Goal: Task Accomplishment & Management: Use online tool/utility

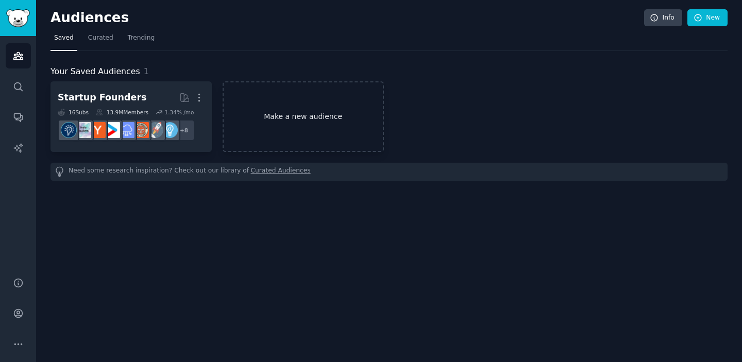
click at [295, 114] on link "Make a new audience" at bounding box center [302, 116] width 161 height 71
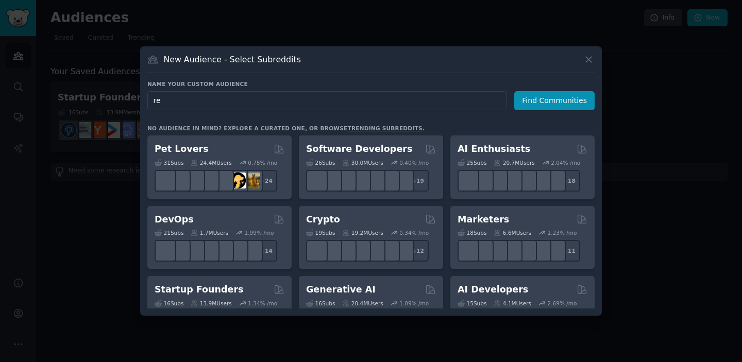
type input "r"
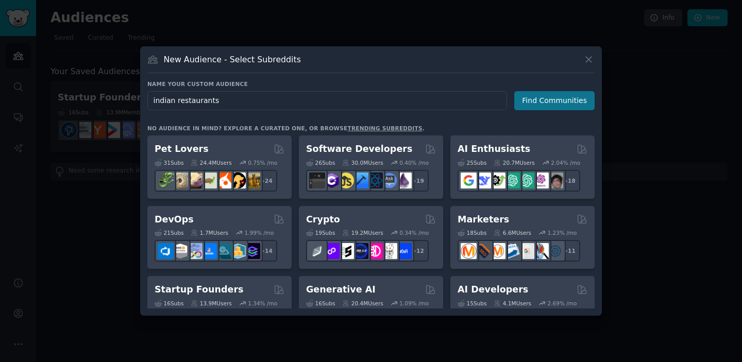
type input "indian restaurants"
click at [562, 95] on button "Find Communities" at bounding box center [554, 100] width 80 height 19
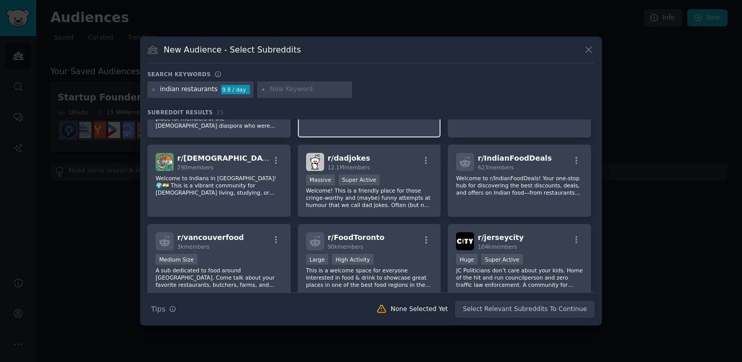
scroll to position [134, 0]
click at [153, 91] on icon at bounding box center [154, 90] width 6 height 6
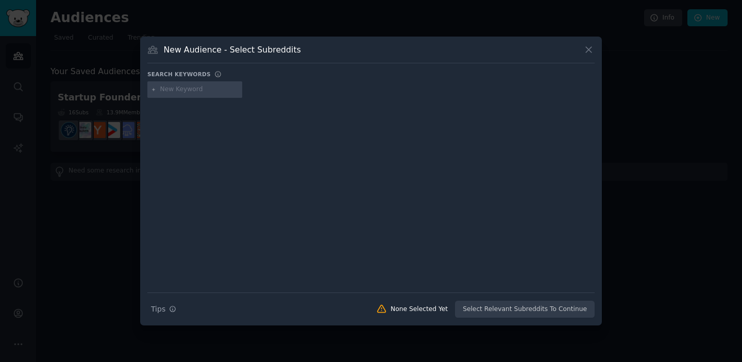
click at [177, 87] on input "text" at bounding box center [199, 89] width 78 height 9
type input "fintech"
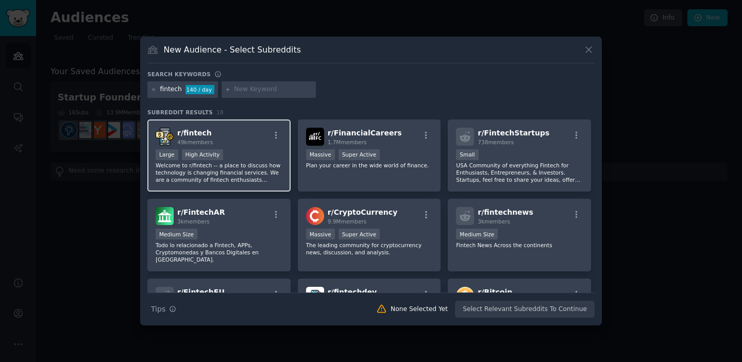
click at [250, 168] on p "Welcome to r/fintech -- a place to discuss how technology is changing financial…" at bounding box center [219, 173] width 127 height 22
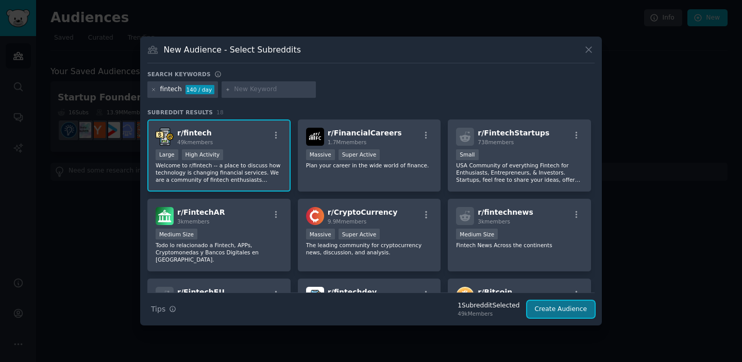
click at [562, 308] on button "Create Audience" at bounding box center [561, 310] width 68 height 18
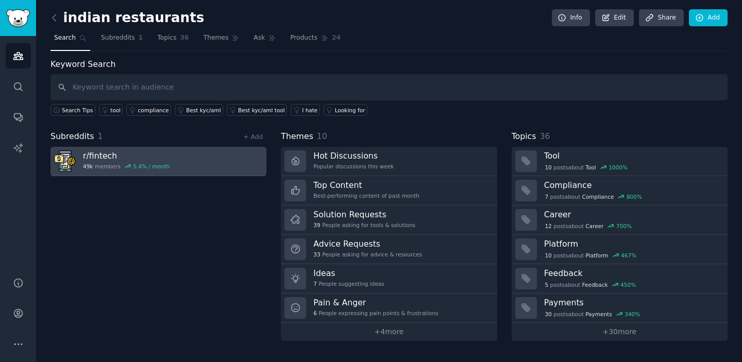
click at [129, 159] on h3 "r/ fintech" at bounding box center [126, 155] width 87 height 11
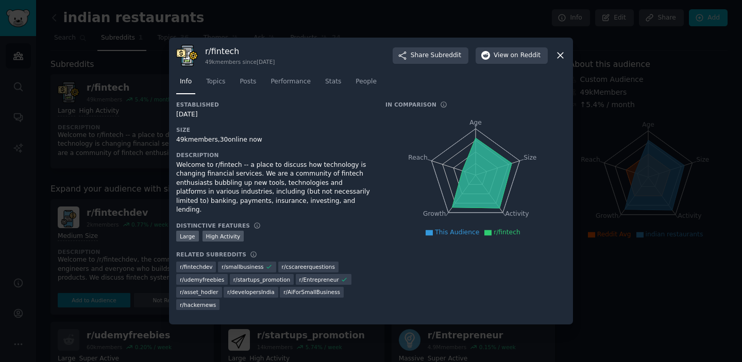
click at [561, 58] on icon at bounding box center [560, 56] width 6 height 6
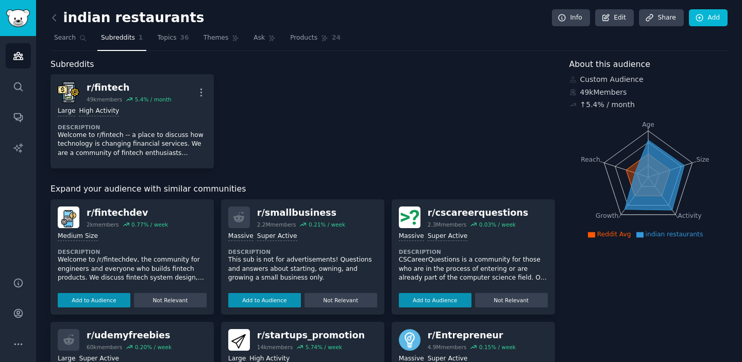
scroll to position [60, 0]
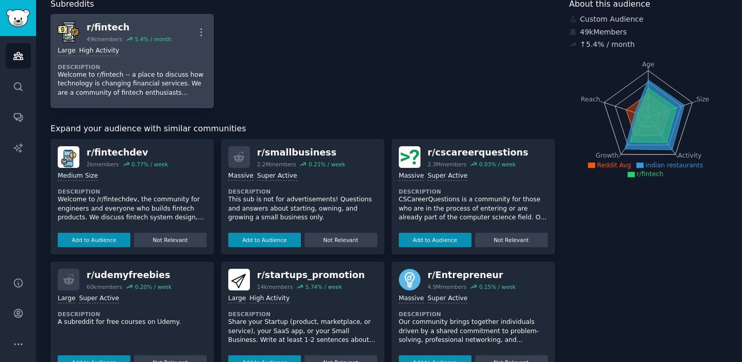
click at [123, 88] on p "Welcome to r/fintech -- a place to discuss how technology is changing financial…" at bounding box center [132, 84] width 149 height 27
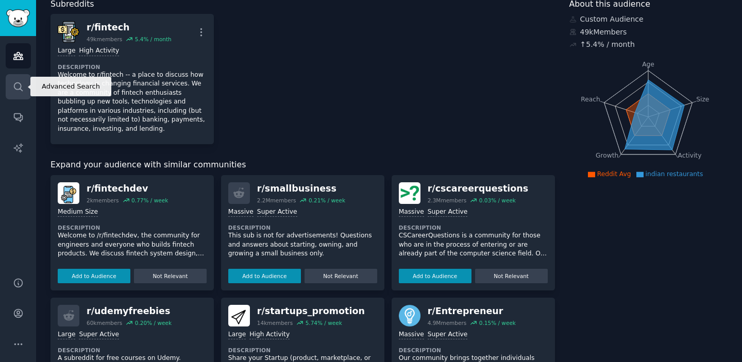
click at [18, 80] on link "Search" at bounding box center [18, 86] width 25 height 25
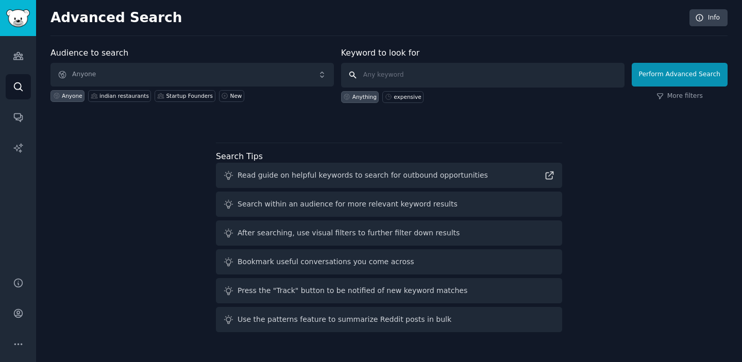
click at [431, 82] on input "text" at bounding box center [482, 75] width 283 height 25
type input "fintech"
click at [658, 67] on button "Perform Advanced Search" at bounding box center [679, 75] width 96 height 24
